Goal: Task Accomplishment & Management: Manage account settings

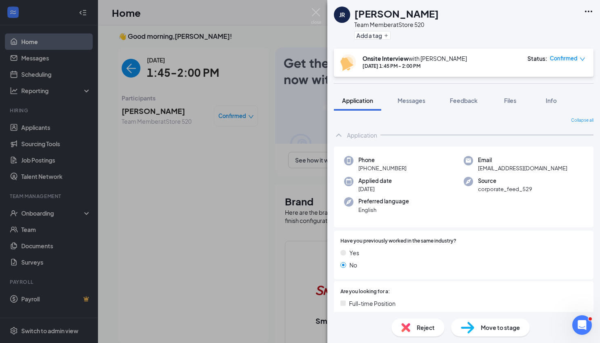
scroll to position [408, 0]
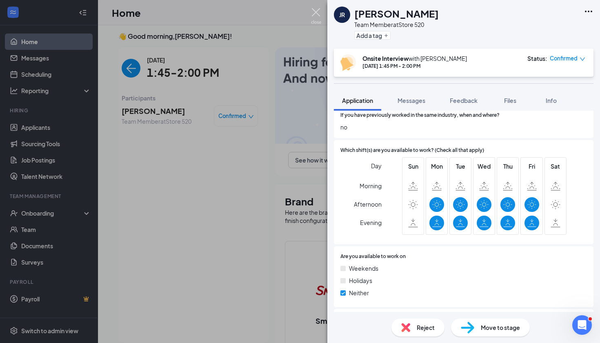
click at [315, 13] on img at bounding box center [316, 16] width 10 height 16
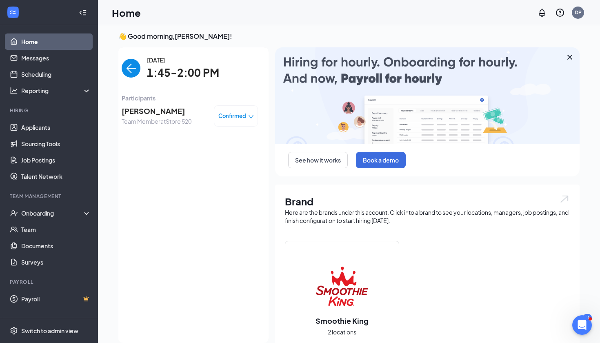
click at [130, 63] on img "back-button" at bounding box center [131, 68] width 19 height 19
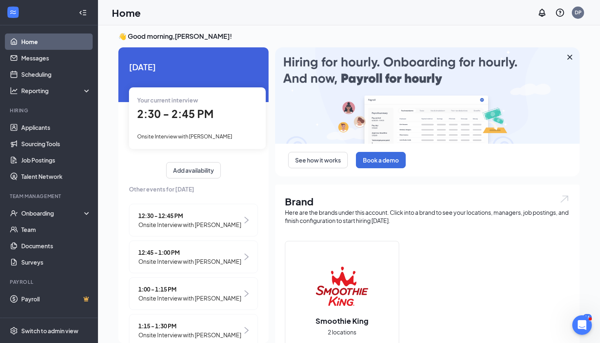
click at [190, 137] on span "Onsite Interview with [PERSON_NAME]" at bounding box center [184, 136] width 95 height 7
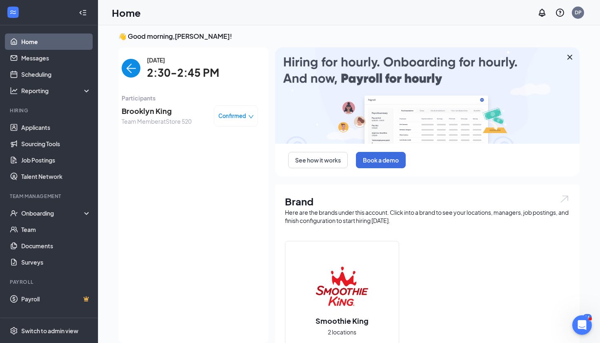
click at [161, 115] on span "Brooklyn King" at bounding box center [157, 110] width 70 height 11
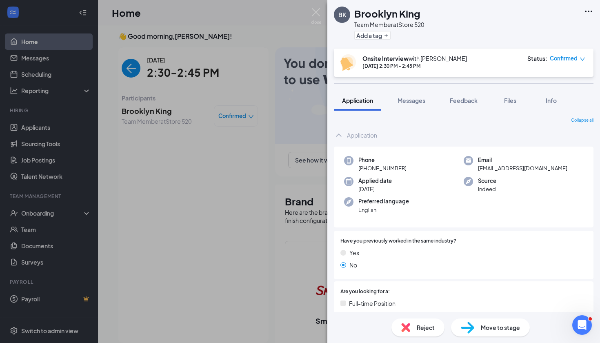
click at [569, 57] on span "Confirmed" at bounding box center [564, 58] width 28 height 8
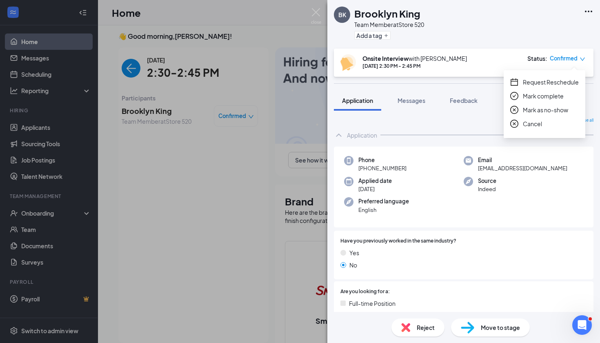
click at [559, 111] on span "Mark as no-show" at bounding box center [545, 109] width 45 height 9
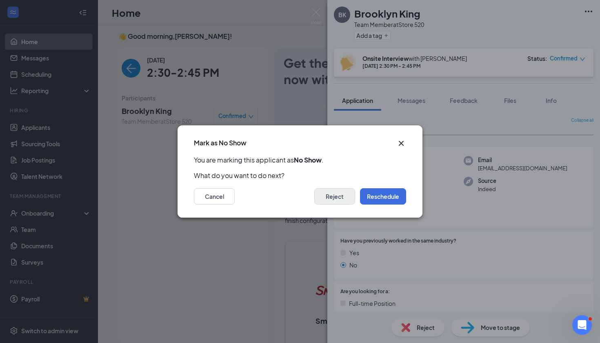
click at [331, 196] on button "Reject" at bounding box center [334, 196] width 41 height 16
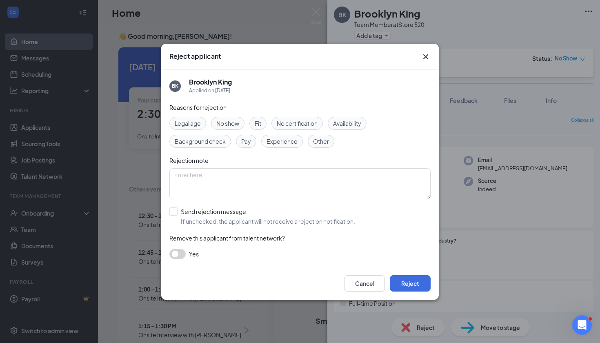
click at [231, 123] on span "No show" at bounding box center [227, 123] width 23 height 9
click at [187, 177] on textarea at bounding box center [299, 183] width 261 height 31
type textarea "mo show"
click at [172, 212] on input "Send rejection message If unchecked, the applicant will not receive a rejection…" at bounding box center [262, 216] width 186 height 18
checkbox input "true"
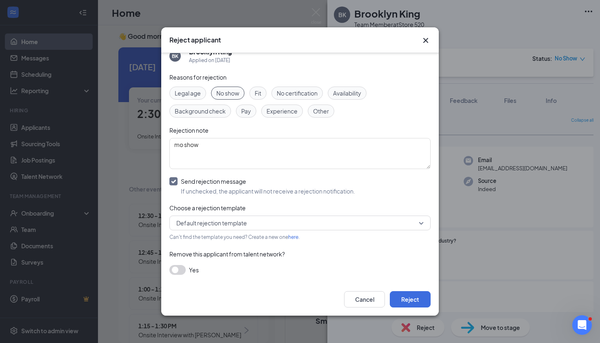
scroll to position [13, 0]
click at [184, 270] on button "button" at bounding box center [177, 270] width 16 height 10
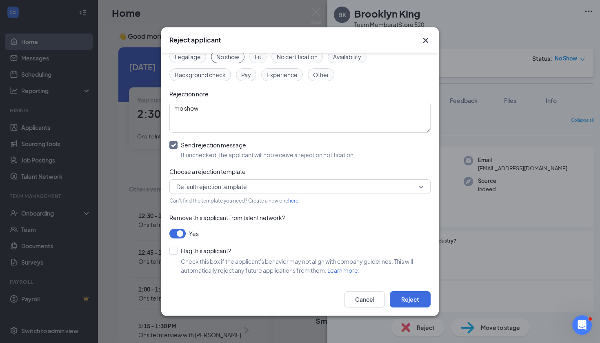
scroll to position [50, 0]
click at [174, 254] on div at bounding box center [173, 251] width 8 height 8
click at [174, 254] on input "Flag this applicant?" at bounding box center [200, 251] width 62 height 8
checkbox input "true"
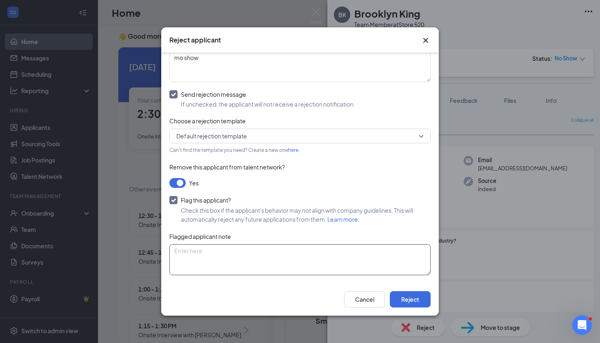
scroll to position [100, 0]
click at [183, 256] on textarea at bounding box center [299, 260] width 261 height 31
click at [183, 256] on textarea "no s" at bounding box center [299, 260] width 261 height 31
type textarea "no show"
click at [413, 303] on button "Reject" at bounding box center [410, 299] width 41 height 16
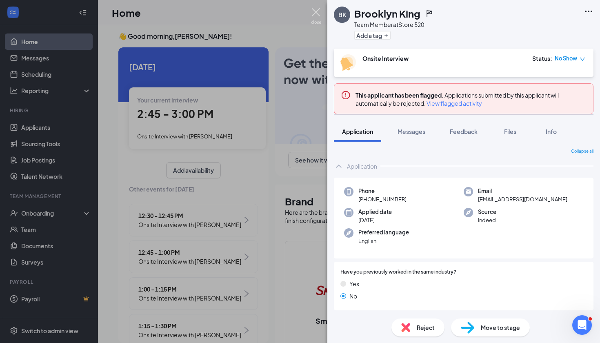
click at [314, 12] on img at bounding box center [316, 16] width 10 height 16
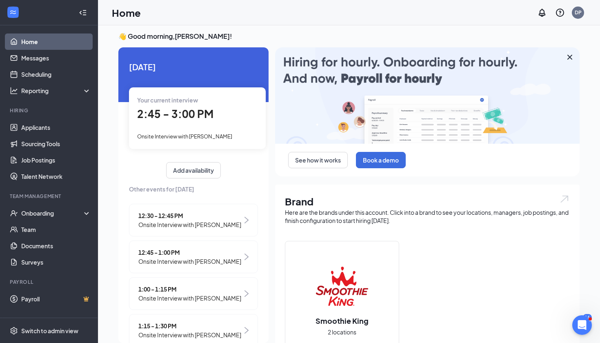
click at [195, 120] on span "2:45 - 3:00 PM" at bounding box center [175, 113] width 76 height 13
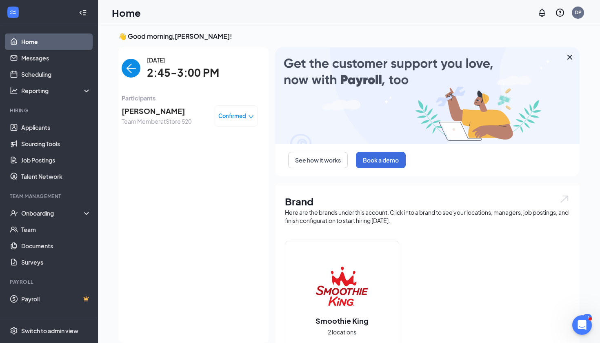
click at [179, 114] on span "[PERSON_NAME]" at bounding box center [157, 110] width 70 height 11
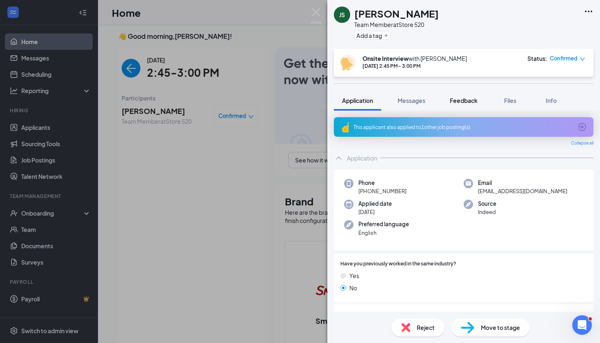
click at [483, 100] on button "Feedback" at bounding box center [464, 100] width 44 height 20
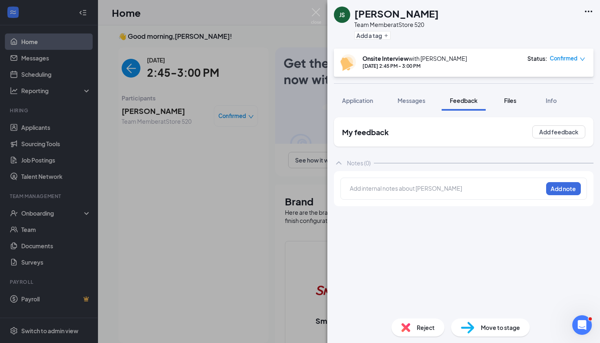
click at [512, 99] on span "Files" at bounding box center [510, 100] width 12 height 7
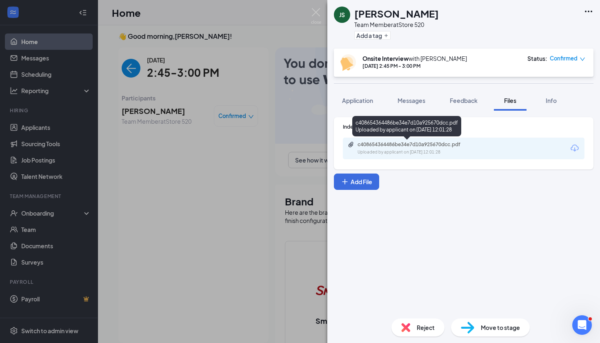
click at [435, 146] on div "c408654364486be34e7d10a925670dcc.pdf" at bounding box center [415, 144] width 114 height 7
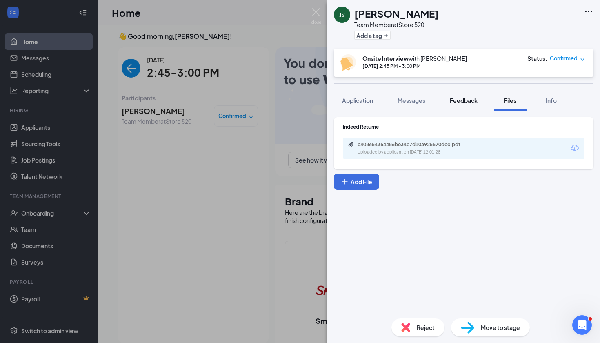
click at [469, 101] on span "Feedback" at bounding box center [464, 100] width 28 height 7
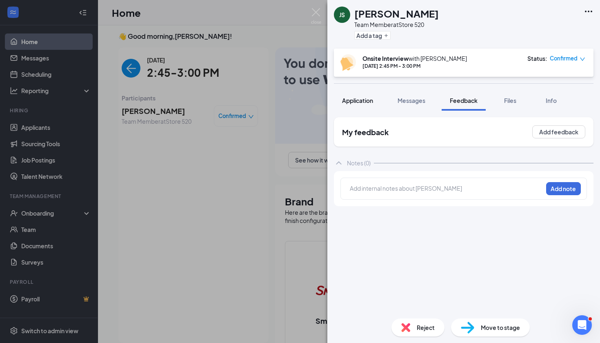
click at [367, 105] on button "Application" at bounding box center [357, 100] width 47 height 20
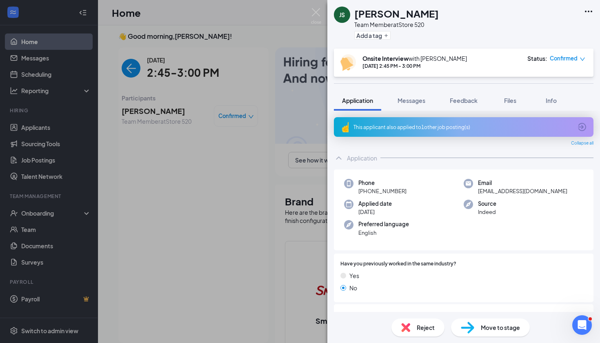
click at [423, 120] on div "This applicant also applied to 1 other job posting(s)" at bounding box center [464, 127] width 260 height 20
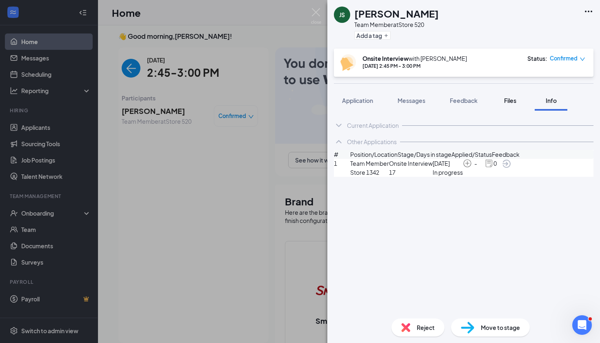
click at [511, 107] on button "Files" at bounding box center [510, 100] width 33 height 20
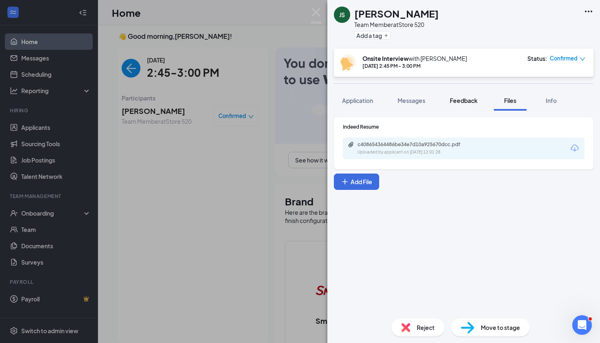
click at [472, 104] on span "Feedback" at bounding box center [464, 100] width 28 height 7
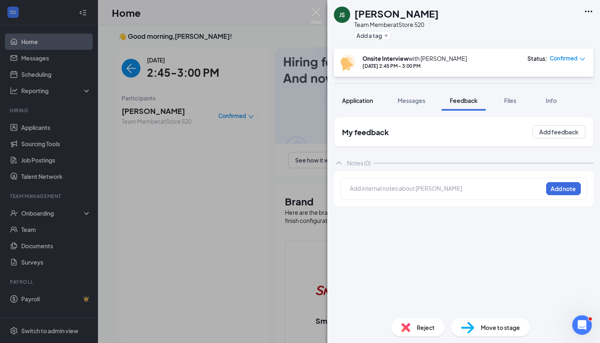
click at [358, 100] on span "Application" at bounding box center [357, 100] width 31 height 7
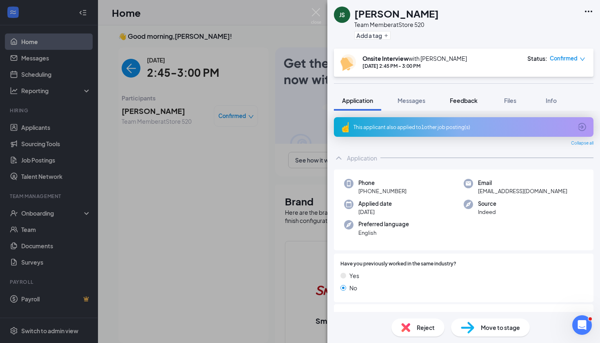
click at [470, 103] on span "Feedback" at bounding box center [464, 100] width 28 height 7
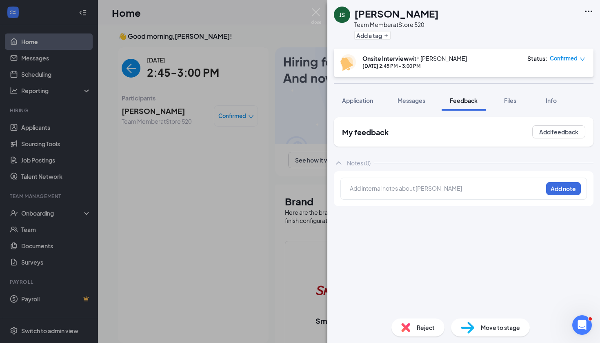
click at [368, 188] on div at bounding box center [446, 188] width 192 height 9
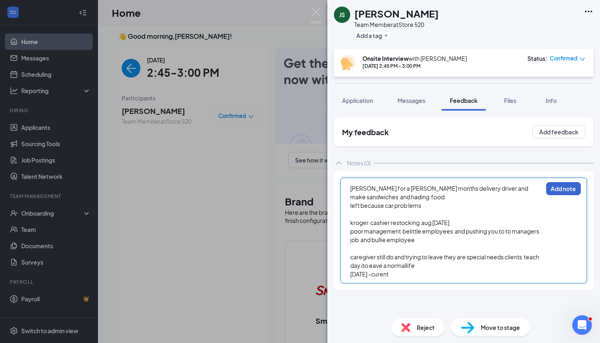
click at [565, 187] on button "Add note" at bounding box center [563, 188] width 35 height 13
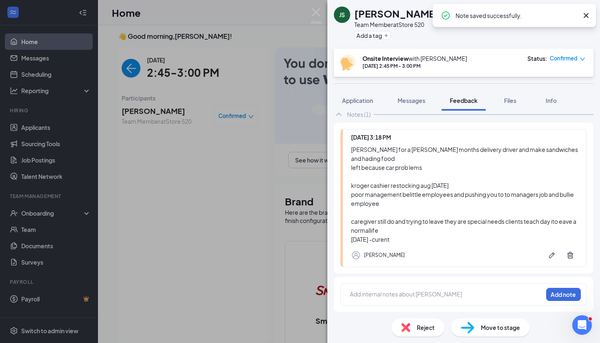
scroll to position [49, 0]
click at [359, 292] on div at bounding box center [446, 294] width 192 height 9
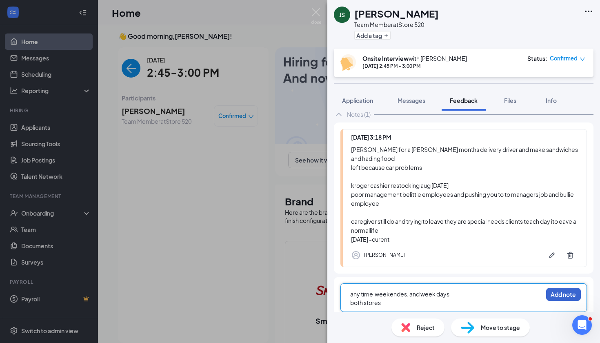
click at [557, 293] on button "Add note" at bounding box center [563, 294] width 35 height 13
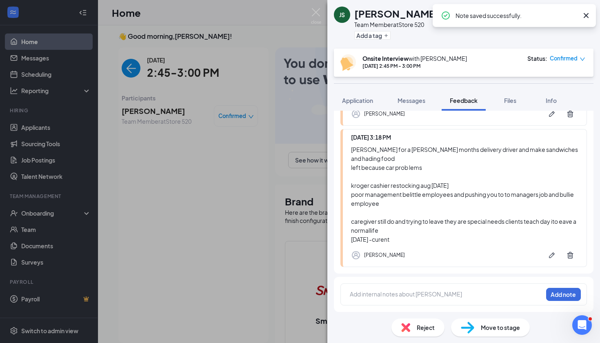
scroll to position [109, 0]
click at [359, 294] on div at bounding box center [446, 294] width 192 height 9
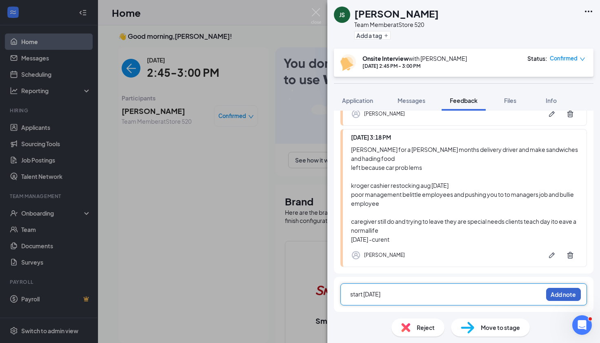
click at [566, 296] on button "Add note" at bounding box center [563, 294] width 35 height 13
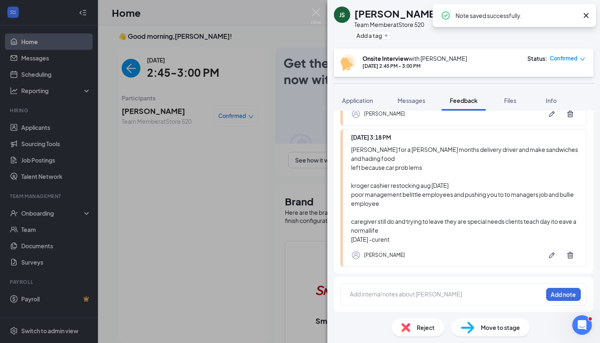
scroll to position [161, 0]
click at [359, 299] on div at bounding box center [446, 295] width 192 height 11
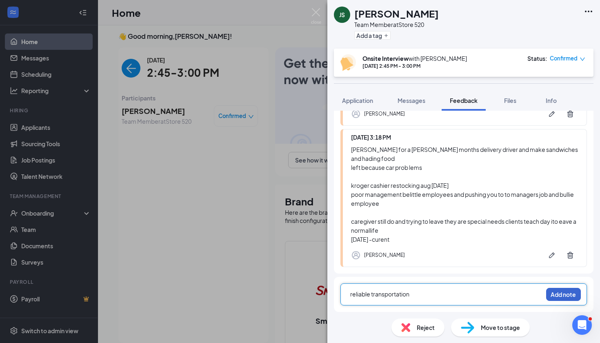
click at [560, 299] on button "Add note" at bounding box center [563, 294] width 35 height 13
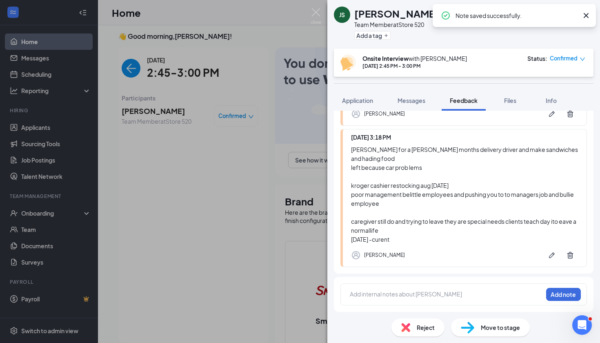
scroll to position [212, 0]
click at [367, 294] on div at bounding box center [446, 294] width 192 height 9
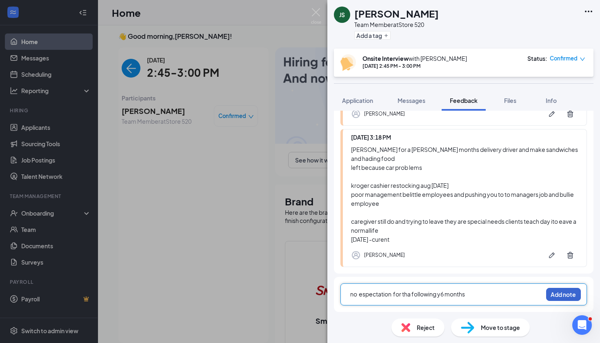
click at [556, 293] on button "Add note" at bounding box center [563, 294] width 35 height 13
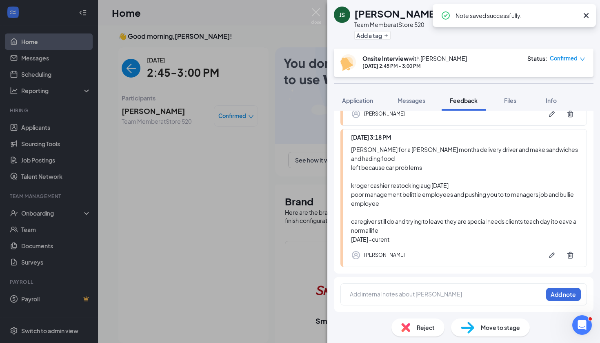
scroll to position [263, 0]
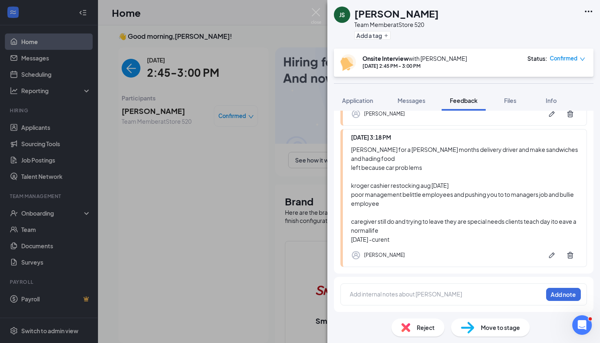
click at [356, 292] on div at bounding box center [446, 294] width 192 height 9
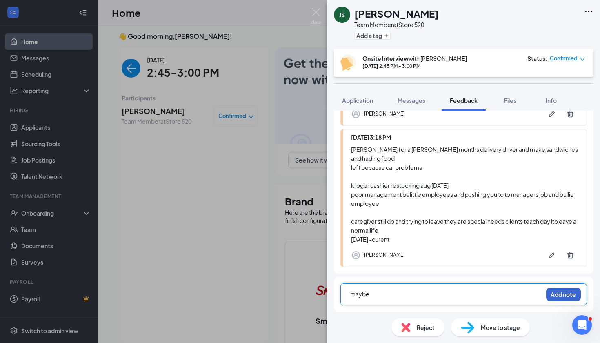
click at [571, 294] on button "Add note" at bounding box center [563, 294] width 35 height 13
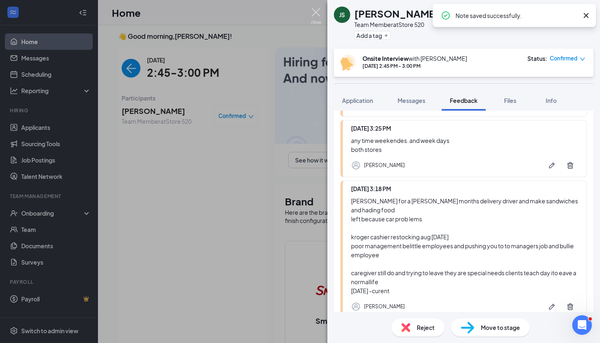
click at [312, 12] on img at bounding box center [316, 16] width 10 height 16
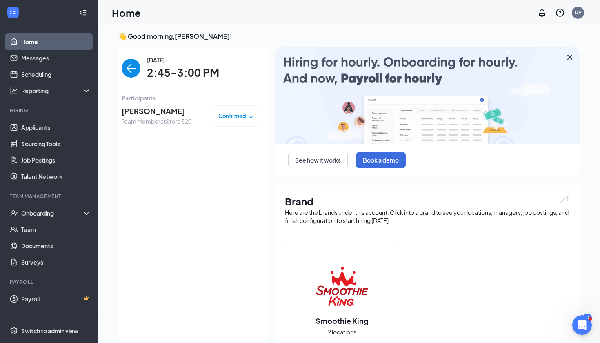
click at [138, 67] on img "back-button" at bounding box center [131, 68] width 19 height 19
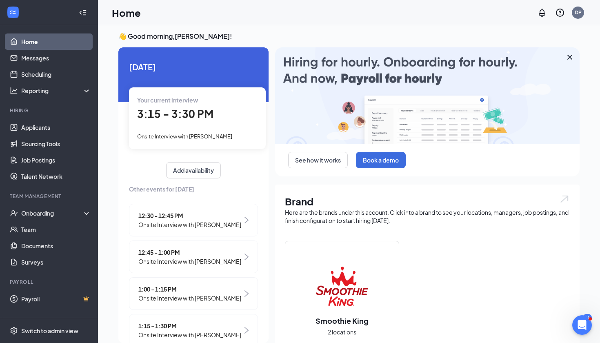
click at [188, 120] on span "3:15 - 3:30 PM" at bounding box center [175, 113] width 76 height 13
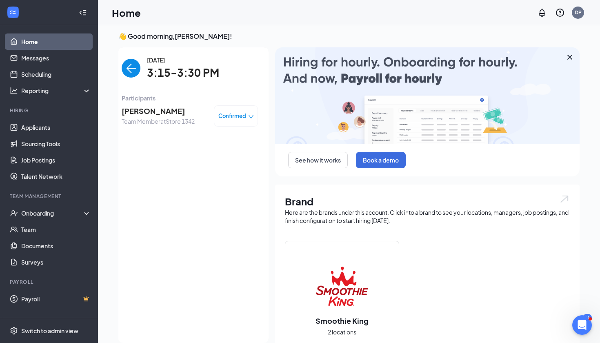
click at [163, 111] on span "[PERSON_NAME]" at bounding box center [158, 110] width 73 height 11
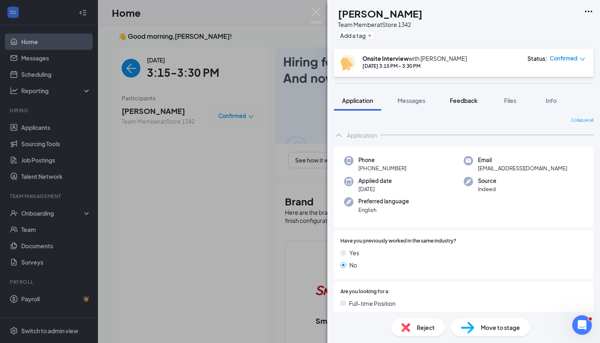
click at [474, 103] on span "Feedback" at bounding box center [464, 100] width 28 height 7
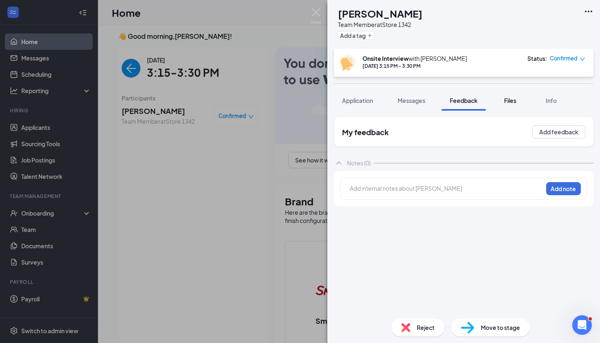
click at [509, 100] on span "Files" at bounding box center [510, 100] width 12 height 7
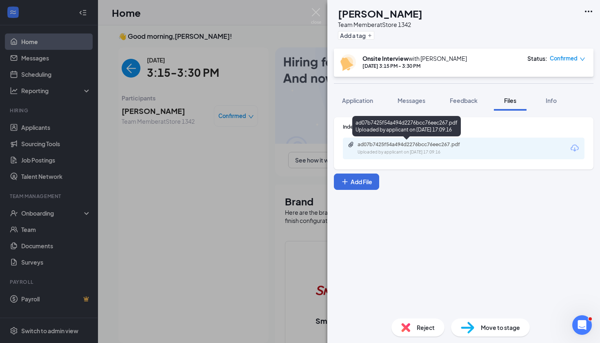
click at [443, 152] on div "Uploaded by applicant on [DATE] 17:09:16" at bounding box center [419, 152] width 123 height 7
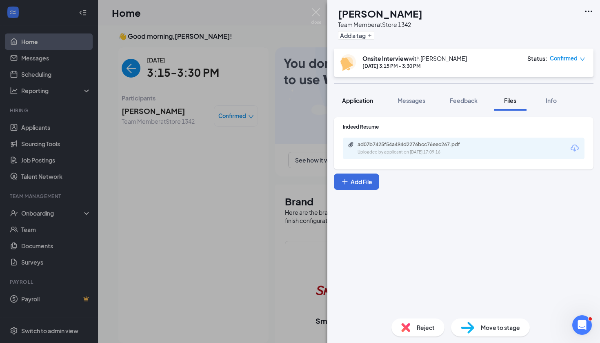
click at [351, 101] on span "Application" at bounding box center [357, 100] width 31 height 7
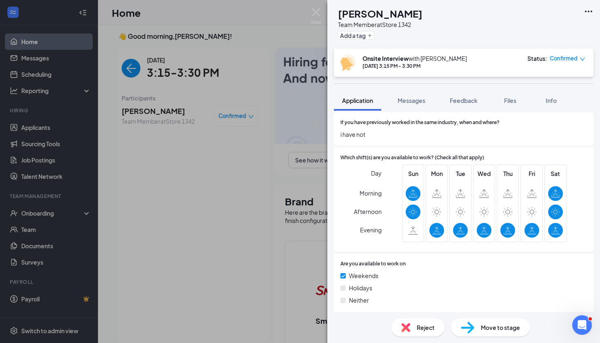
scroll to position [398, 0]
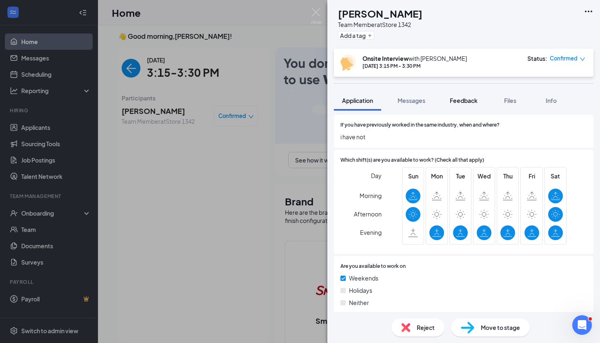
click at [464, 104] on div "Feedback" at bounding box center [464, 100] width 28 height 8
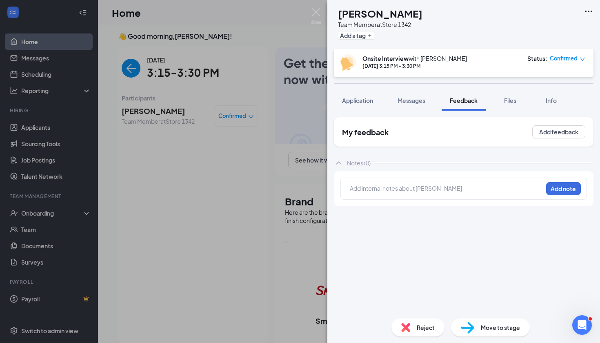
click at [371, 190] on div at bounding box center [446, 188] width 192 height 9
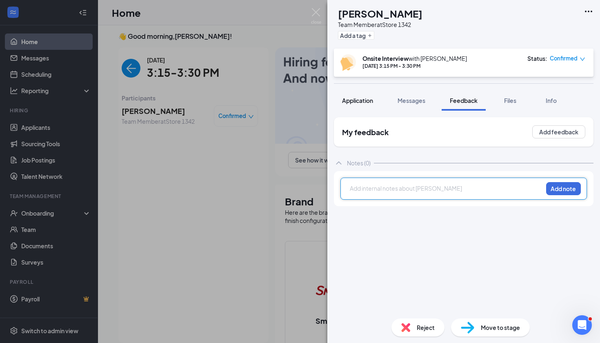
click at [359, 105] on button "Application" at bounding box center [357, 100] width 47 height 20
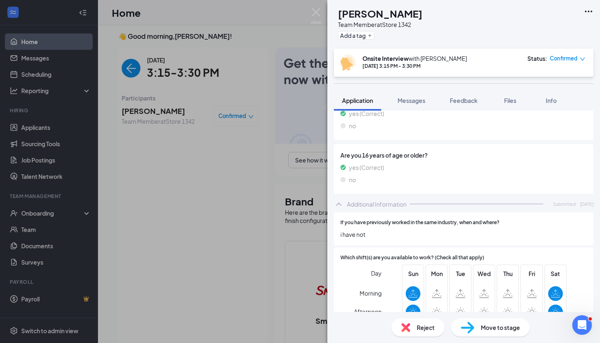
scroll to position [279, 0]
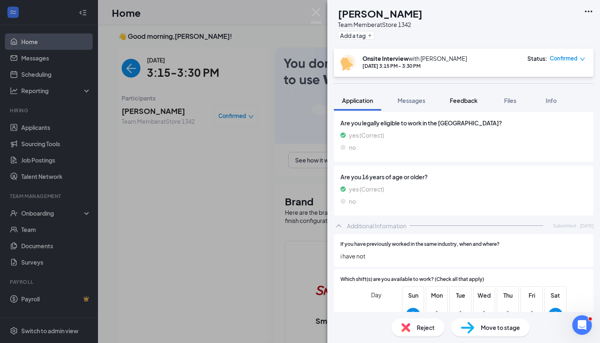
click at [475, 104] on span "Feedback" at bounding box center [464, 100] width 28 height 7
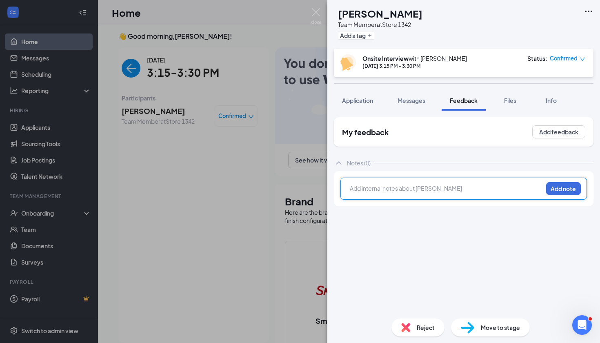
click at [363, 193] on div at bounding box center [446, 189] width 192 height 11
click at [573, 189] on button "Add note" at bounding box center [563, 188] width 35 height 13
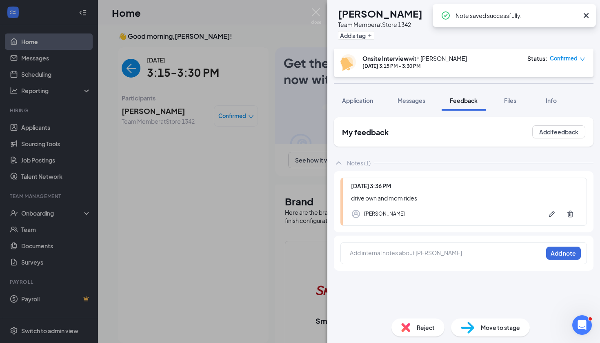
click at [358, 256] on div at bounding box center [446, 253] width 192 height 9
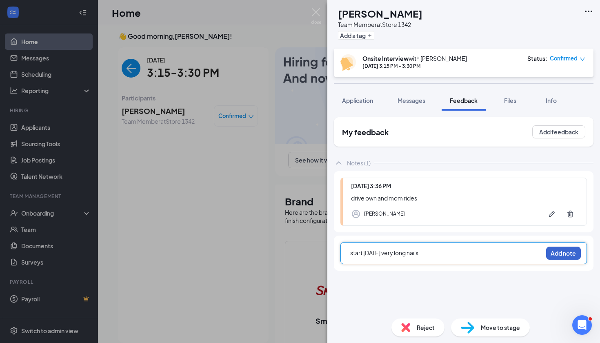
click at [561, 250] on button "Add note" at bounding box center [563, 253] width 35 height 13
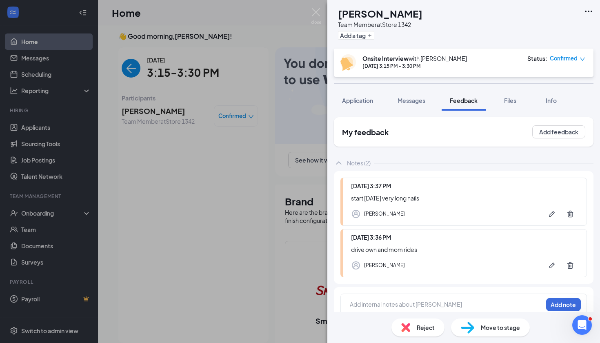
click at [491, 305] on div at bounding box center [446, 304] width 192 height 9
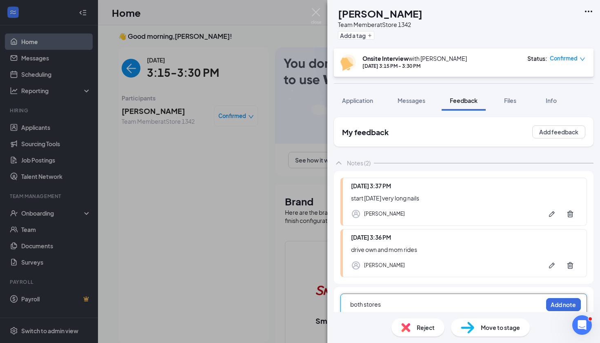
click at [564, 298] on div "both stores Add note" at bounding box center [464, 308] width 247 height 29
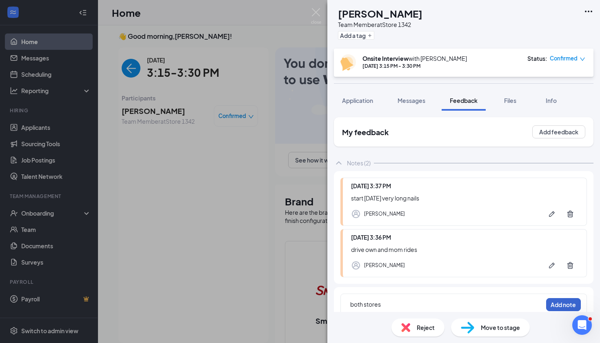
click at [556, 308] on button "Add note" at bounding box center [563, 304] width 35 height 13
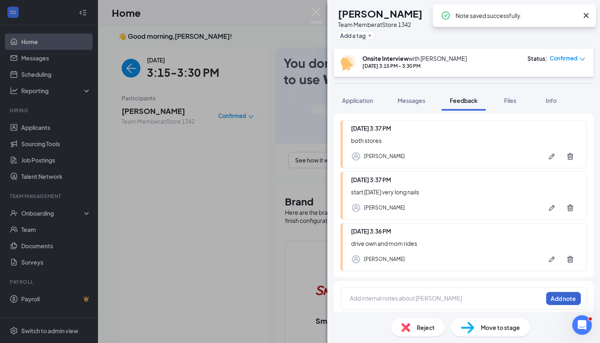
scroll to position [62, 0]
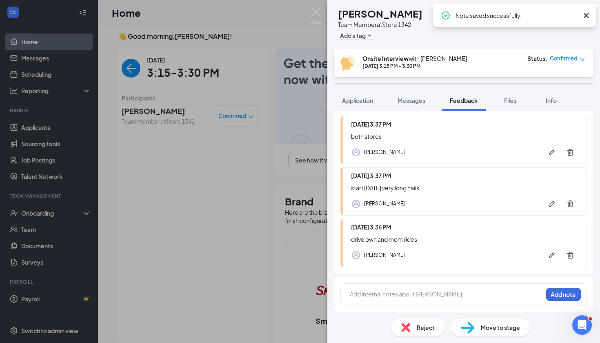
click at [408, 299] on div at bounding box center [446, 295] width 192 height 11
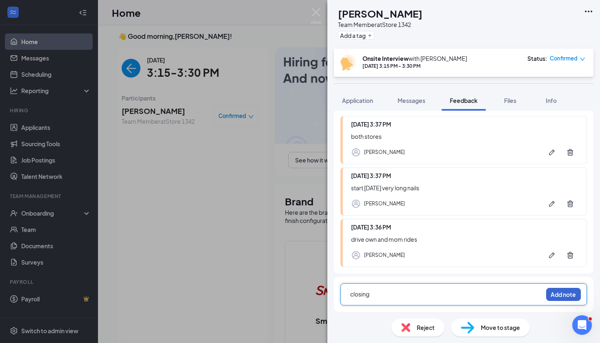
click at [566, 298] on button "Add note" at bounding box center [563, 294] width 35 height 13
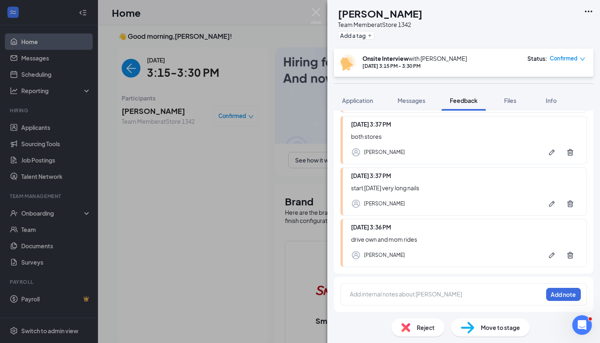
scroll to position [113, 0]
click at [357, 292] on div at bounding box center [446, 294] width 192 height 9
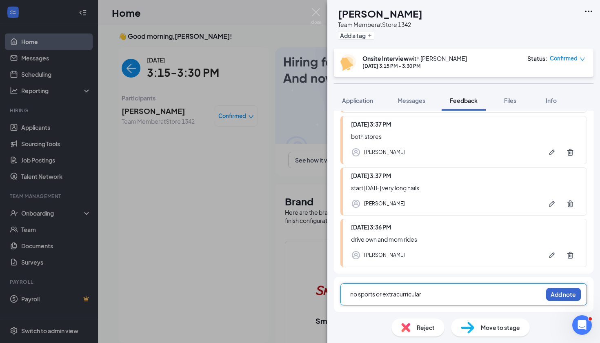
click at [573, 294] on button "Add note" at bounding box center [563, 294] width 35 height 13
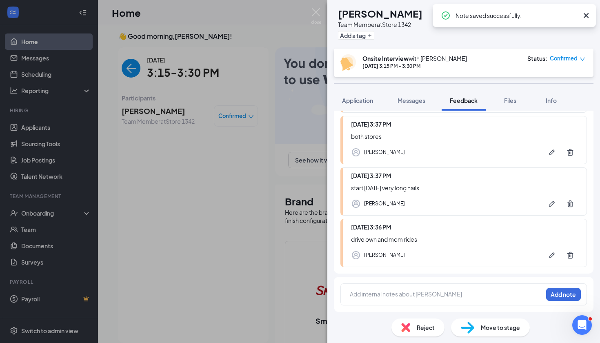
scroll to position [165, 0]
click at [362, 297] on div at bounding box center [446, 294] width 192 height 9
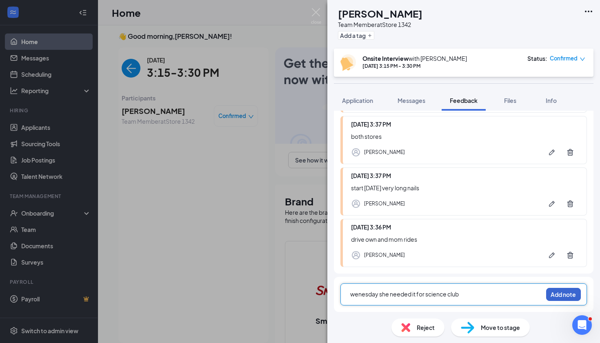
click at [557, 289] on button "Add note" at bounding box center [563, 294] width 35 height 13
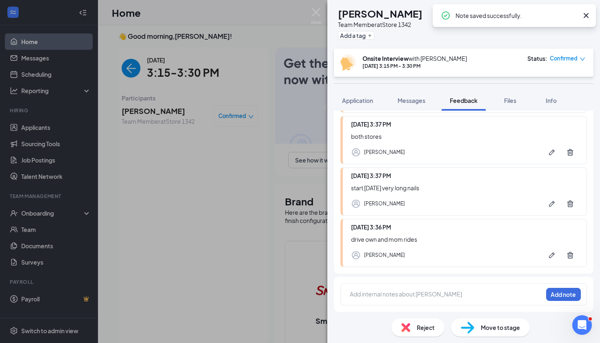
scroll to position [216, 0]
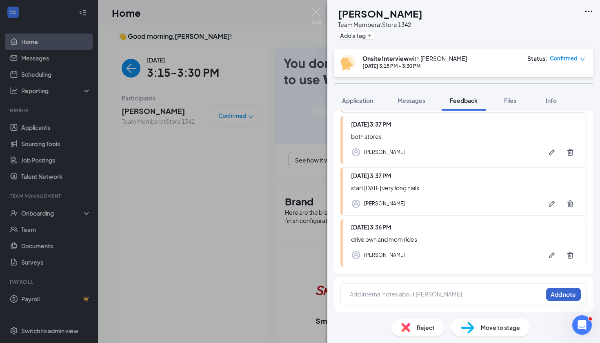
click at [573, 297] on button "Add note" at bounding box center [563, 294] width 35 height 13
click at [391, 302] on div "Add internal notes about [PERSON_NAME] Add note" at bounding box center [464, 294] width 247 height 22
click at [386, 295] on div at bounding box center [446, 294] width 192 height 9
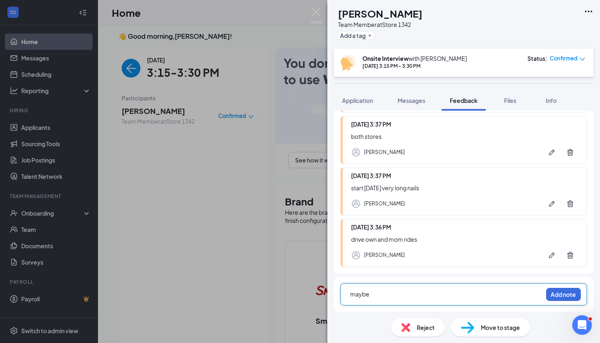
click at [564, 301] on div "maybe Add note" at bounding box center [464, 294] width 247 height 22
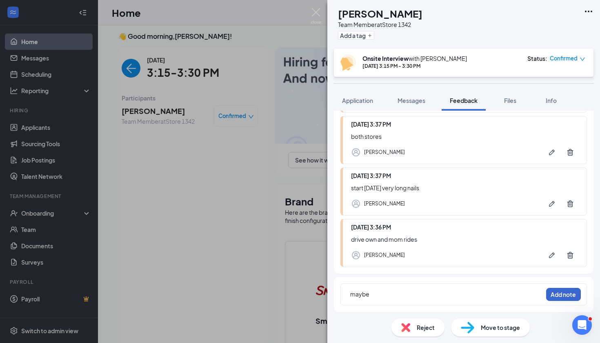
click at [563, 293] on button "Add note" at bounding box center [563, 294] width 35 height 13
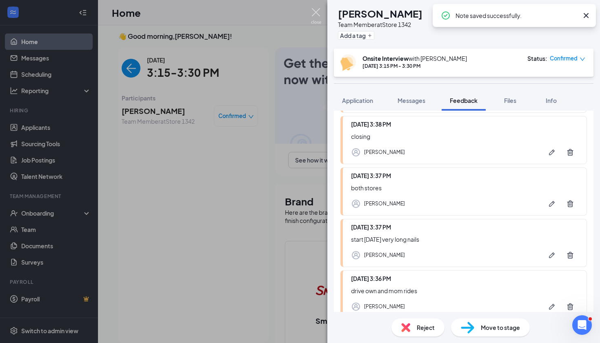
click at [314, 14] on img at bounding box center [316, 16] width 10 height 16
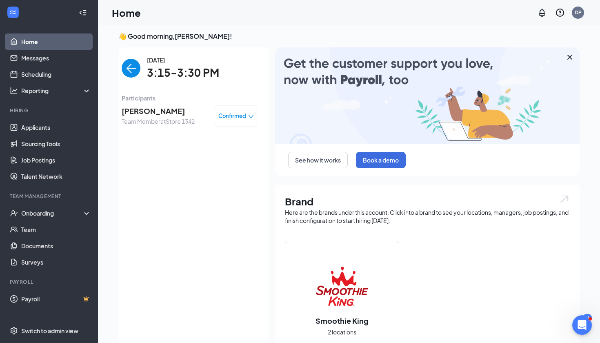
click at [134, 67] on img "back-button" at bounding box center [131, 68] width 19 height 19
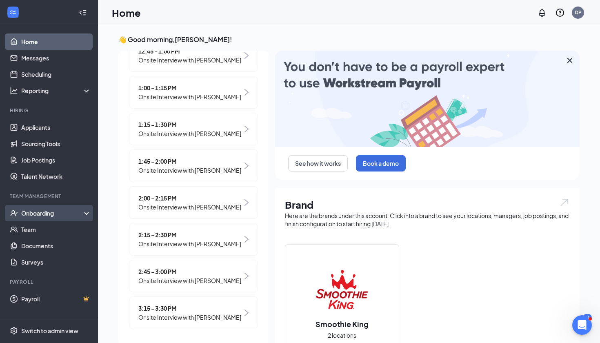
click at [43, 215] on div "Onboarding" at bounding box center [52, 213] width 63 height 8
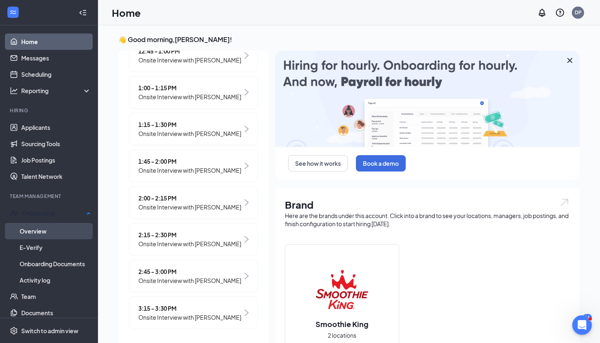
click at [40, 230] on link "Overview" at bounding box center [55, 231] width 71 height 16
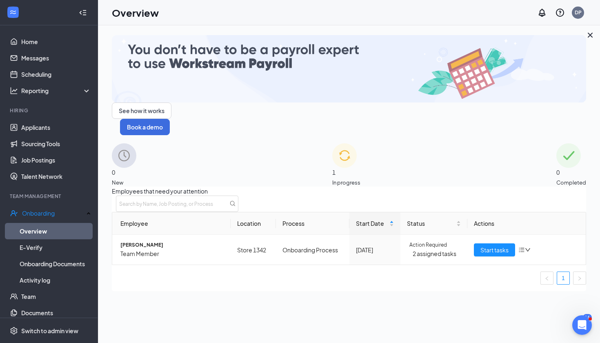
click at [344, 168] on span "1" at bounding box center [346, 172] width 28 height 9
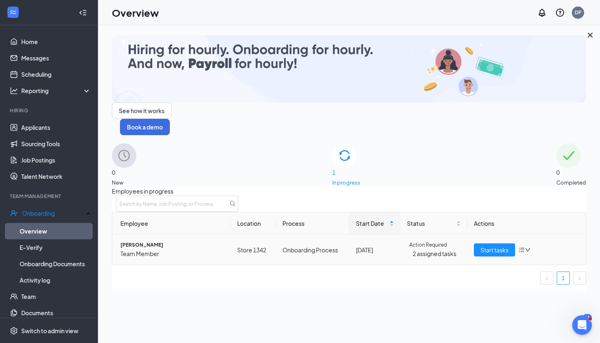
click at [144, 241] on span "[PERSON_NAME]" at bounding box center [172, 245] width 104 height 8
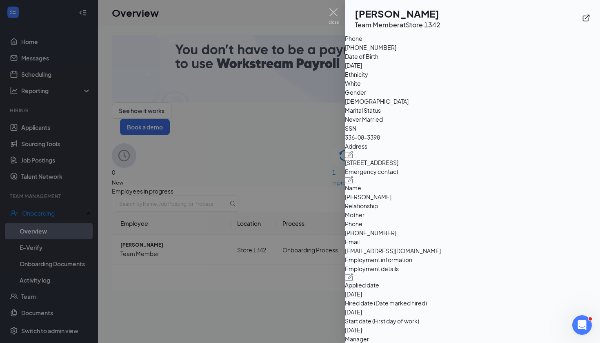
scroll to position [72, 0]
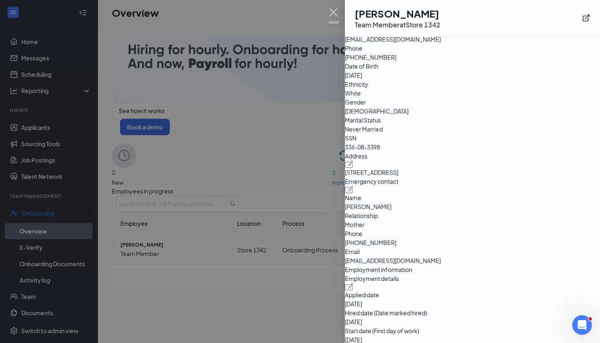
click at [339, 9] on img at bounding box center [334, 16] width 10 height 16
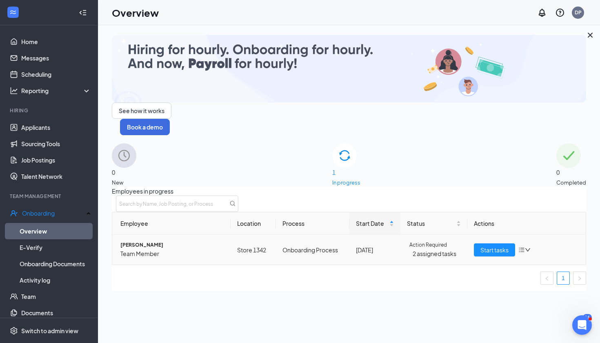
click at [144, 241] on span "[PERSON_NAME]" at bounding box center [172, 245] width 104 height 8
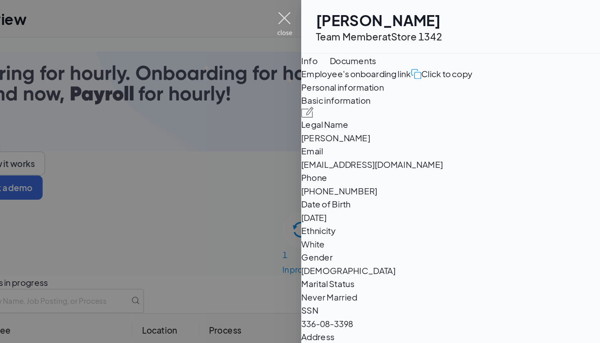
click at [329, 13] on img at bounding box center [334, 16] width 10 height 16
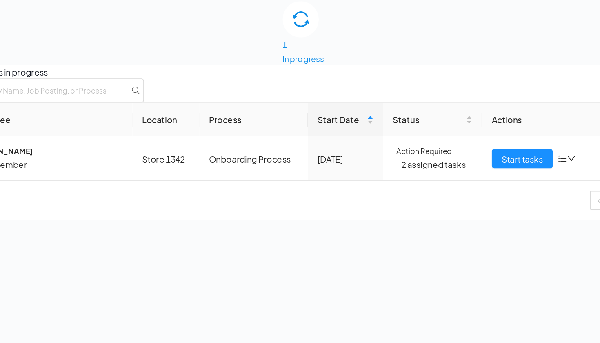
scroll to position [36, 0]
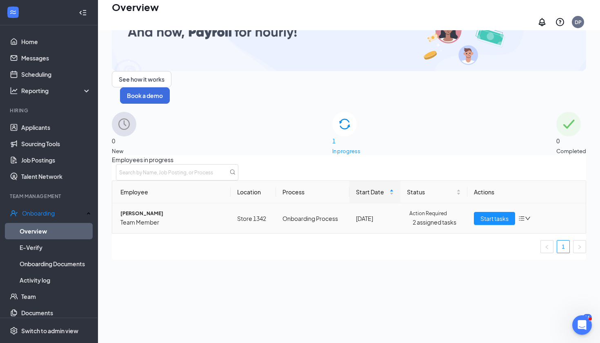
click at [154, 210] on span "[PERSON_NAME]" at bounding box center [172, 214] width 104 height 8
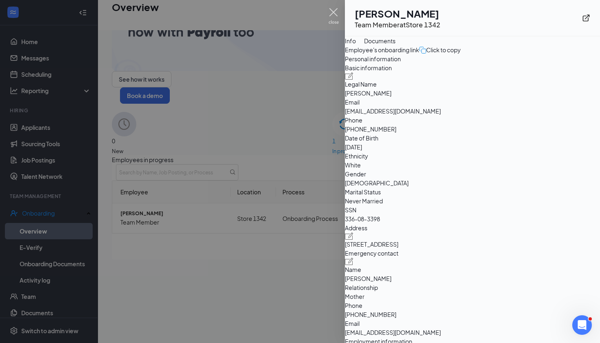
click at [337, 16] on img at bounding box center [334, 16] width 10 height 16
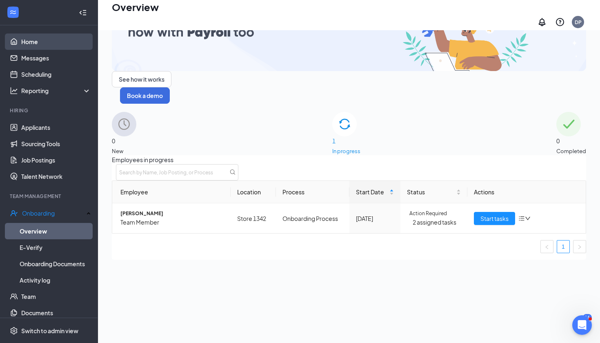
click at [32, 40] on link "Home" at bounding box center [56, 41] width 70 height 16
